Goal: Task Accomplishment & Management: Complete application form

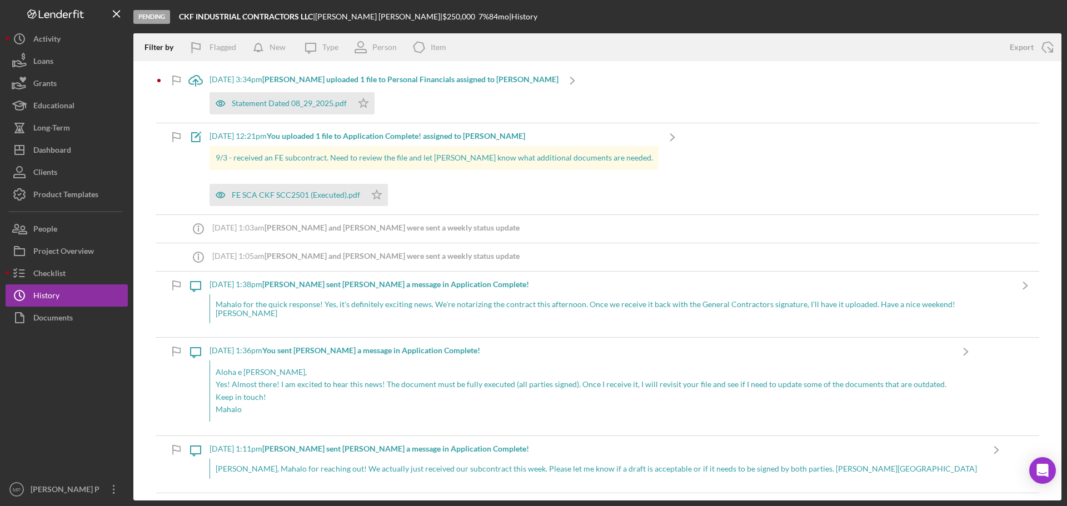
click at [54, 388] on div at bounding box center [67, 404] width 122 height 150
click at [221, 78] on div "[DATE] 3:34pm [PERSON_NAME] uploaded 1 file to Personal Financials assigned to …" at bounding box center [384, 79] width 349 height 9
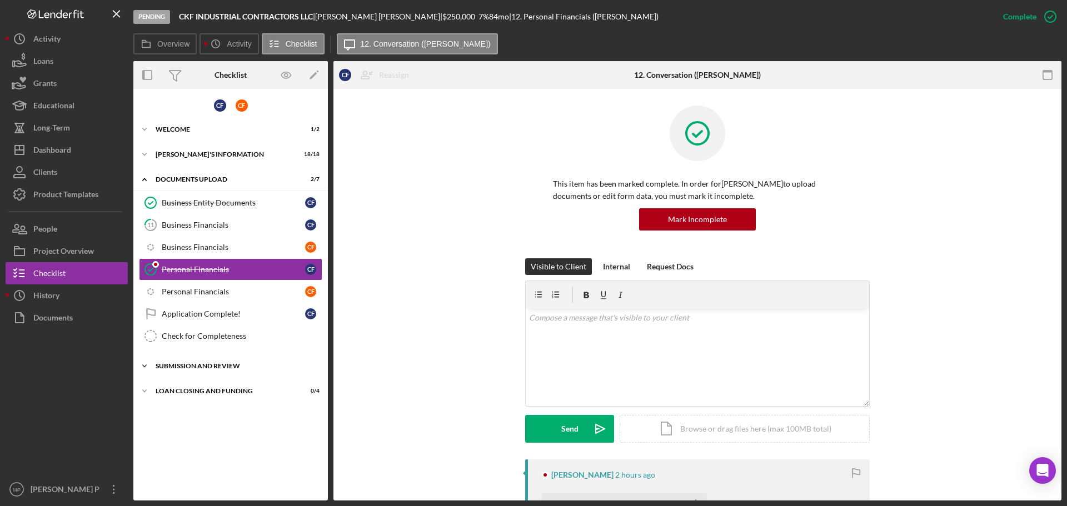
click at [204, 368] on div "SUBMISSION AND REVIEW" at bounding box center [235, 366] width 158 height 7
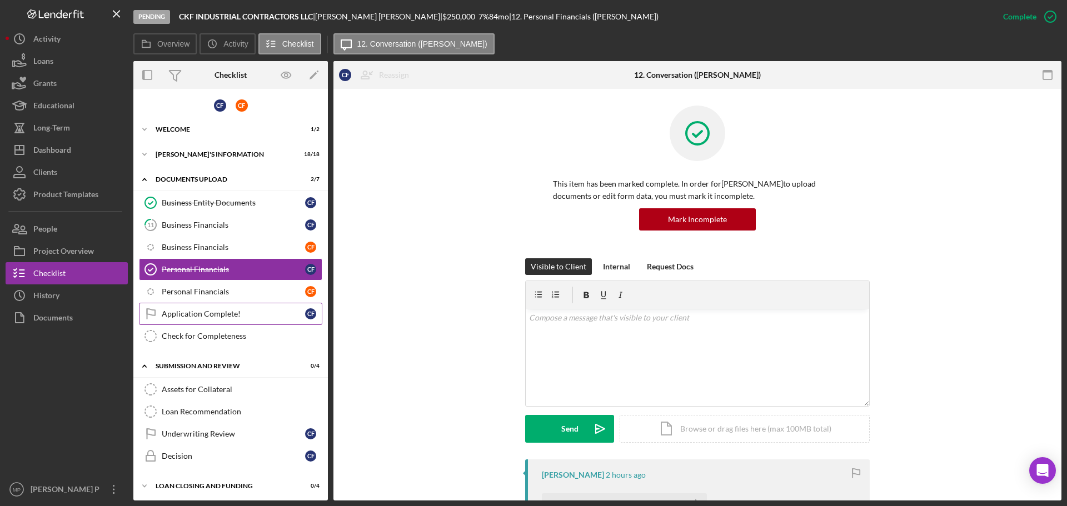
click at [223, 314] on div "Application Complete!" at bounding box center [233, 314] width 143 height 9
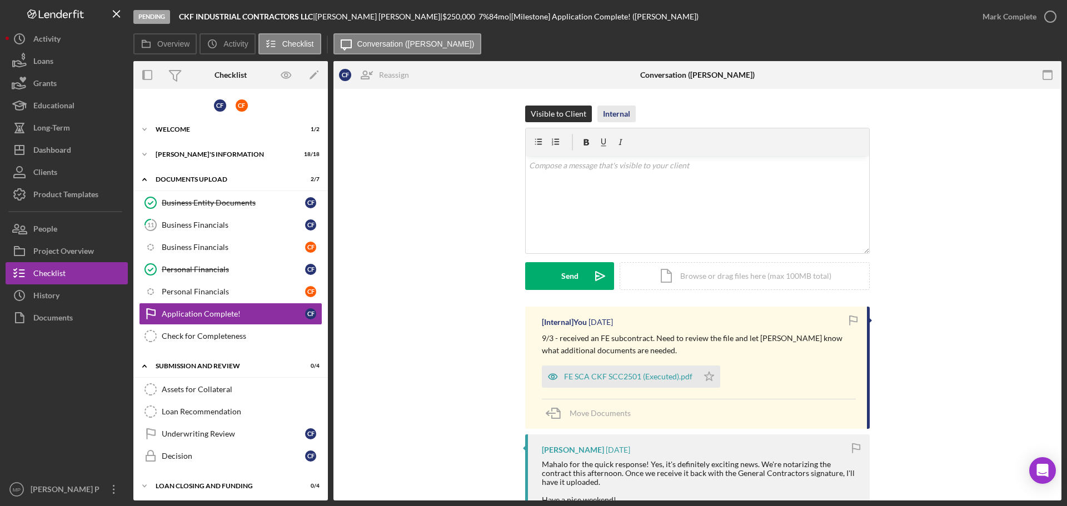
click at [615, 114] on div "Internal" at bounding box center [616, 114] width 27 height 17
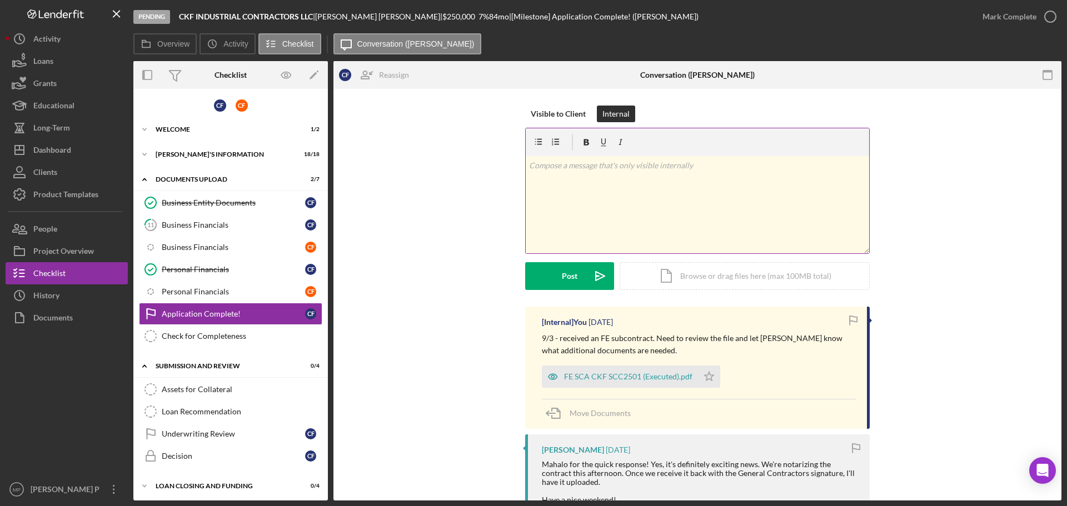
click at [614, 167] on p at bounding box center [697, 166] width 337 height 12
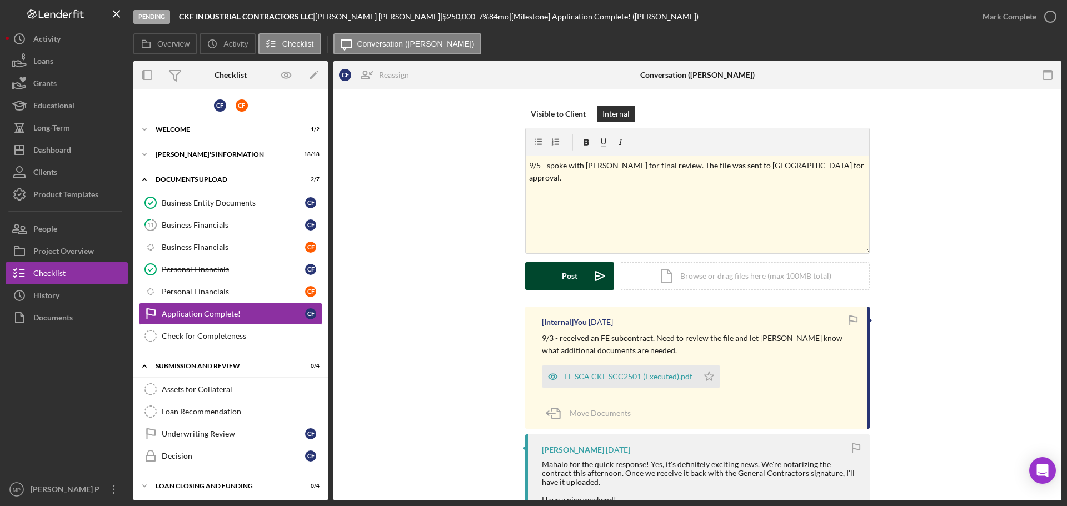
click at [568, 278] on div "Post" at bounding box center [570, 276] width 16 height 28
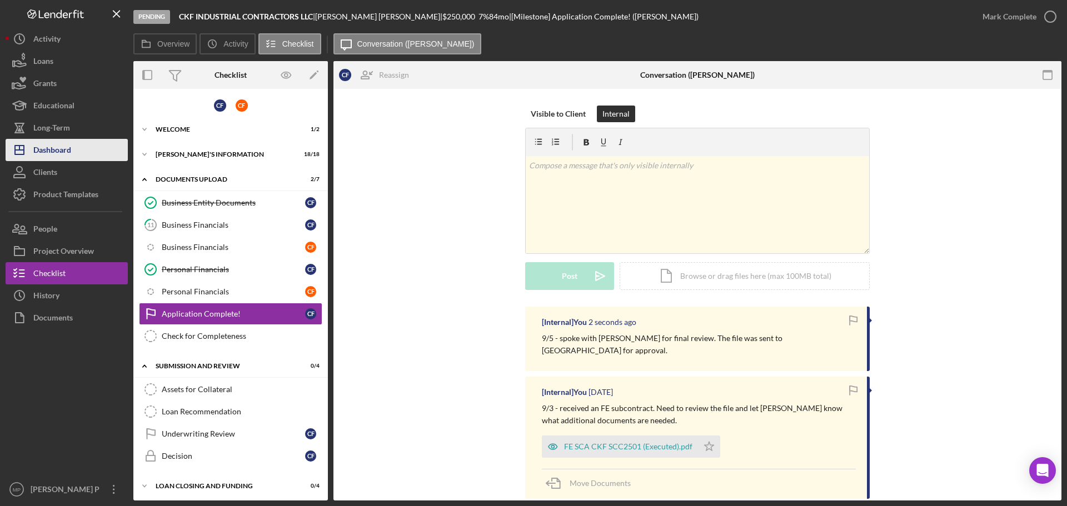
click at [70, 153] on div "Dashboard" at bounding box center [52, 151] width 38 height 25
